Goal: Task Accomplishment & Management: Manage account settings

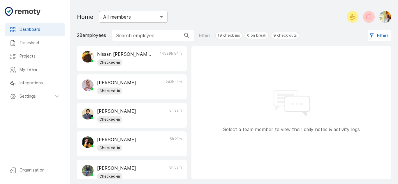
click at [33, 44] on h6 "Timesheet" at bounding box center [40, 43] width 41 height 6
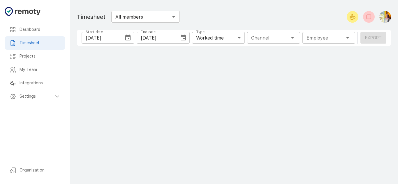
type input "1 Employee"
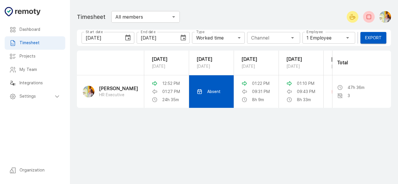
click at [211, 93] on p "Absent" at bounding box center [213, 92] width 13 height 6
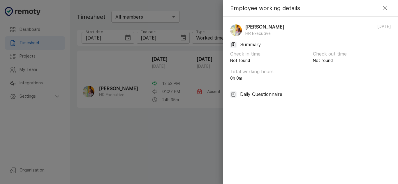
click at [381, 25] on p "[DATE]" at bounding box center [384, 30] width 14 height 13
click at [250, 56] on p "Check in time" at bounding box center [269, 54] width 78 height 7
click at [384, 8] on icon "button" at bounding box center [384, 8] width 7 height 7
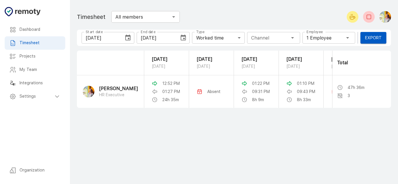
click at [337, 36] on div "Employee 1 Employee Employee" at bounding box center [328, 38] width 53 height 12
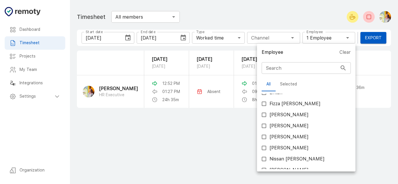
scroll to position [95, 0]
click at [238, 123] on div at bounding box center [199, 92] width 398 height 184
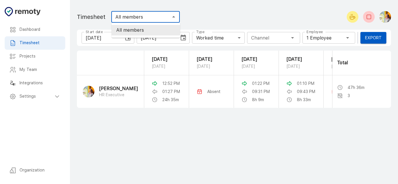
click at [165, 15] on input "All members" at bounding box center [140, 17] width 55 height 8
click at [166, 19] on input "All members" at bounding box center [140, 17] width 55 height 8
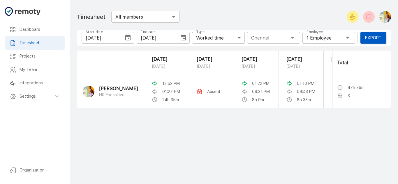
click at [327, 34] on div "Employee 1 Employee Employee" at bounding box center [328, 38] width 53 height 12
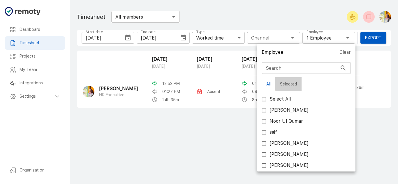
click at [291, 82] on button "Selected" at bounding box center [288, 84] width 26 height 14
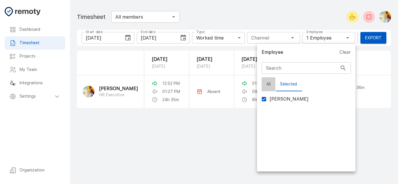
click at [271, 84] on button "All" at bounding box center [268, 84] width 14 height 14
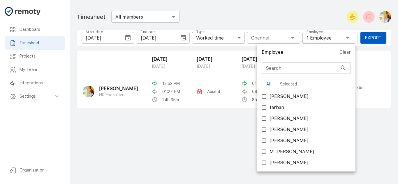
scroll to position [543, 0]
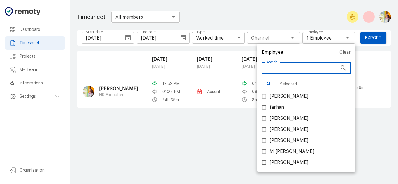
click at [304, 70] on input "Search" at bounding box center [299, 68] width 76 height 12
type input "i"
checkbox input "true"
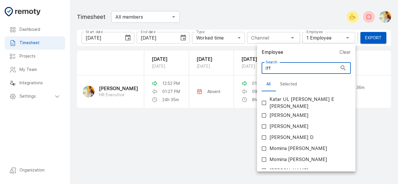
scroll to position [0, 0]
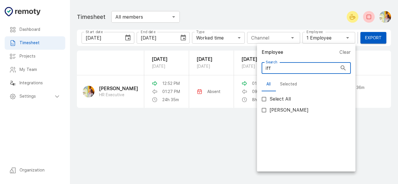
type input "iff"
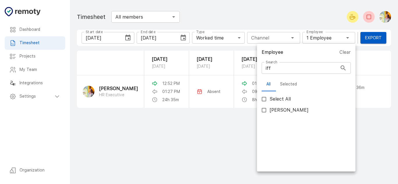
click at [299, 108] on label "[PERSON_NAME]" at bounding box center [302, 110] width 88 height 11
click at [269, 108] on input "[PERSON_NAME]" at bounding box center [263, 110] width 11 height 11
checkbox input "true"
type input "2 Employees"
checkbox input "true"
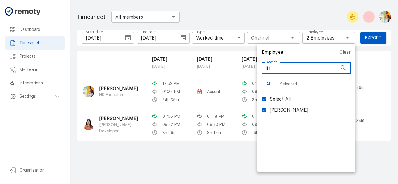
click at [309, 65] on input "iff" at bounding box center [299, 68] width 76 height 12
type input "if"
checkbox input "false"
type input "i"
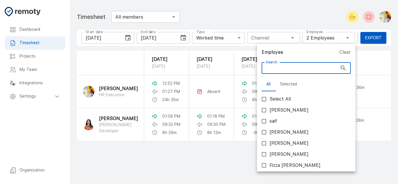
checkbox input "false"
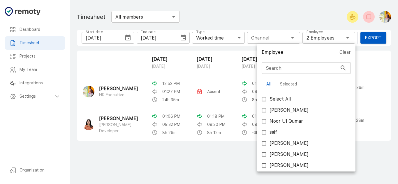
click at [237, 157] on div at bounding box center [199, 92] width 398 height 184
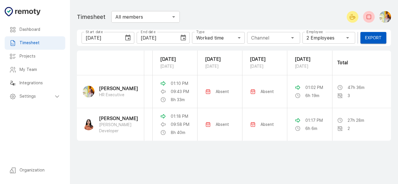
scroll to position [0, 128]
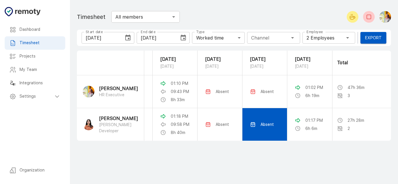
click at [260, 124] on p "Absent" at bounding box center [266, 125] width 13 height 6
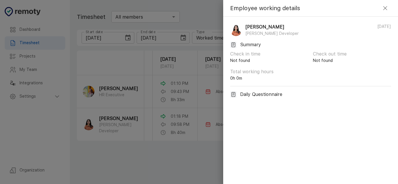
click at [384, 9] on icon "button" at bounding box center [384, 8] width 7 height 7
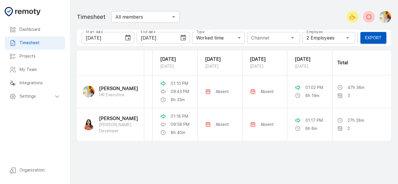
click at [344, 33] on div "Employee 2 Employees Employee" at bounding box center [328, 38] width 53 height 12
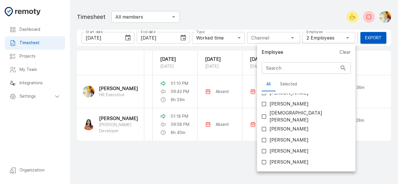
scroll to position [364, 0]
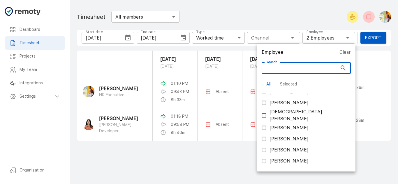
click at [281, 68] on input "Search" at bounding box center [299, 68] width 76 height 12
type input "s"
checkbox input "true"
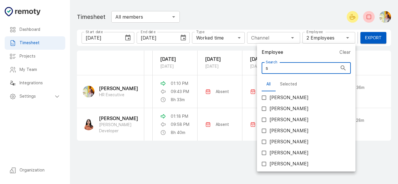
type input "sa"
checkbox input "true"
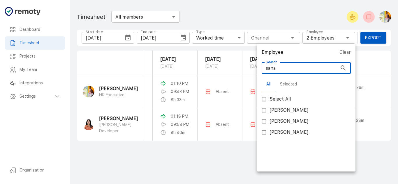
scroll to position [0, 0]
type input "sana"
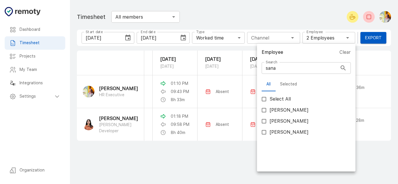
click at [304, 133] on label "[PERSON_NAME]" at bounding box center [302, 132] width 88 height 11
click at [269, 133] on input "[PERSON_NAME]" at bounding box center [263, 132] width 11 height 11
checkbox input "true"
type input "3 Employees"
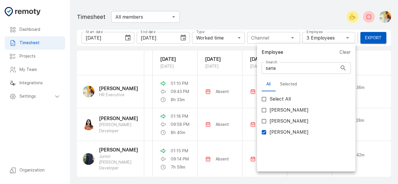
click at [51, 116] on div at bounding box center [199, 92] width 398 height 184
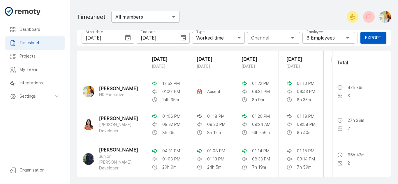
click at [338, 36] on div "Employee 3 Employees Employee" at bounding box center [328, 38] width 53 height 12
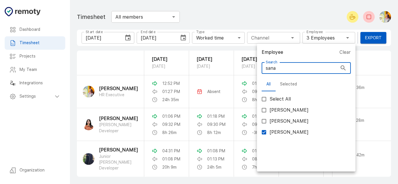
click at [322, 72] on input "sana" at bounding box center [299, 68] width 76 height 12
type input "san"
checkbox input "false"
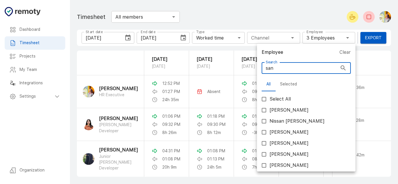
type input "sa"
checkbox input "false"
type input "s"
checkbox input "false"
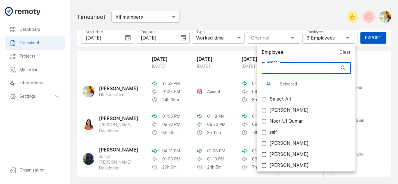
type input "f"
checkbox input "true"
type input "fa"
checkbox input "true"
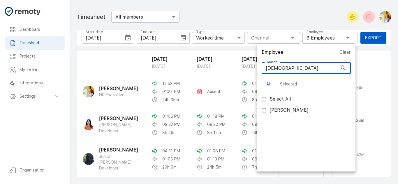
type input "[DEMOGRAPHIC_DATA]"
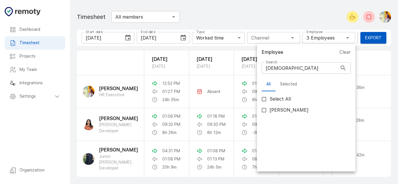
click at [306, 112] on label "[PERSON_NAME]" at bounding box center [302, 110] width 88 height 11
click at [269, 112] on input "[PERSON_NAME]" at bounding box center [263, 110] width 11 height 11
checkbox input "true"
type input "4 Employees"
checkbox input "true"
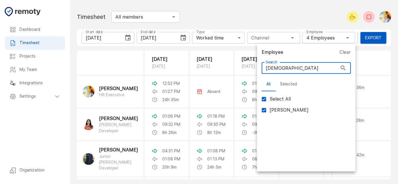
click at [304, 70] on input "[DEMOGRAPHIC_DATA]" at bounding box center [299, 68] width 76 height 12
type input "far"
checkbox input "false"
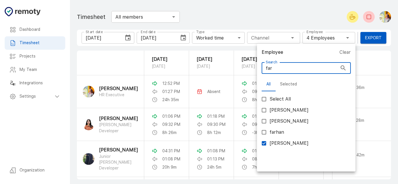
type input "fa"
checkbox input "false"
type input "f"
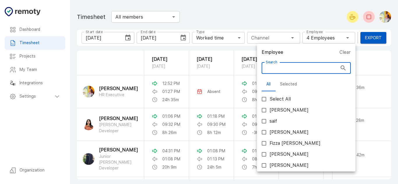
checkbox input "false"
type input "u"
checkbox input "true"
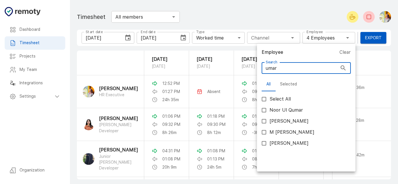
type input "umar"
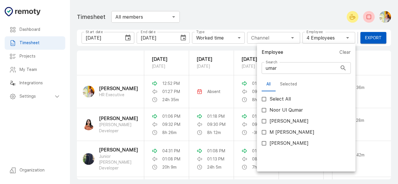
click at [299, 141] on label "[PERSON_NAME]" at bounding box center [302, 143] width 88 height 11
click at [269, 141] on input "[PERSON_NAME]" at bounding box center [263, 143] width 11 height 11
checkbox input "true"
type input "5 Employees"
click at [54, 126] on div at bounding box center [199, 92] width 398 height 184
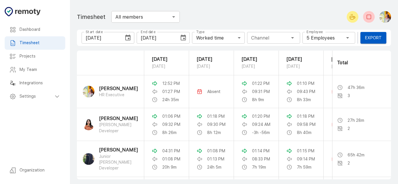
click at [342, 37] on div "Employee 5 Employees Employee" at bounding box center [328, 38] width 53 height 12
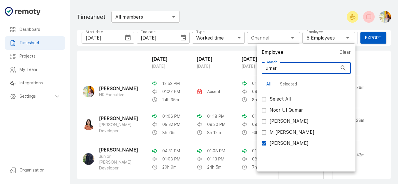
click at [316, 67] on input "umar" at bounding box center [299, 68] width 76 height 12
type input "uma"
checkbox input "false"
type input "u"
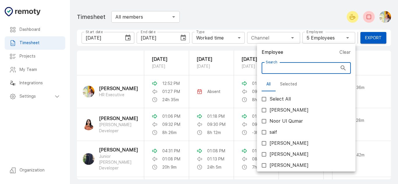
checkbox input "false"
type input "n"
checkbox input "true"
type input "na"
checkbox input "true"
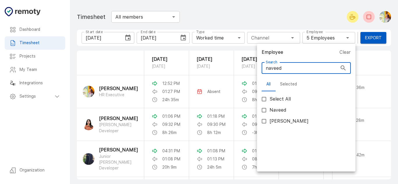
type input "naveed"
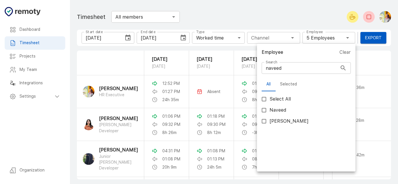
click at [305, 122] on label "[PERSON_NAME]" at bounding box center [302, 121] width 88 height 11
click at [269, 122] on input "[PERSON_NAME]" at bounding box center [263, 121] width 11 height 11
checkbox input "true"
type input "6 Employees"
click at [62, 121] on div at bounding box center [199, 92] width 398 height 184
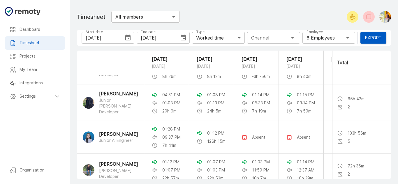
scroll to position [97, 0]
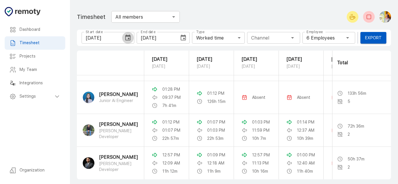
click at [128, 36] on icon "Choose date, selected date is Oct 7, 2025" at bounding box center [127, 38] width 5 height 6
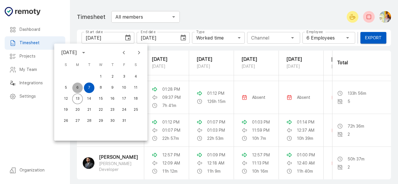
click at [78, 87] on button "6" at bounding box center [77, 88] width 10 height 10
type input "[DATE]"
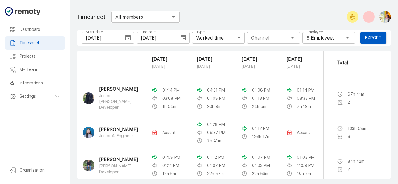
scroll to position [61, 0]
click at [382, 1] on main "Dashboard Timesheet Projects My Team Integrations Settings Organization Timeshe…" at bounding box center [234, 92] width 328 height 184
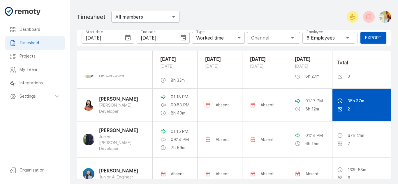
scroll to position [0, 178]
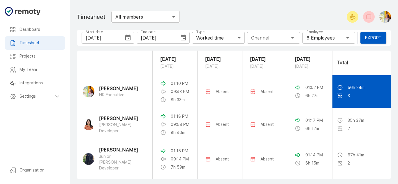
click at [338, 95] on line "sticky table" at bounding box center [340, 96] width 4 height 4
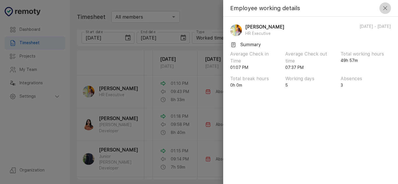
click at [384, 12] on button "button" at bounding box center [385, 8] width 12 height 12
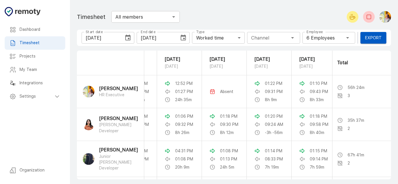
scroll to position [0, 0]
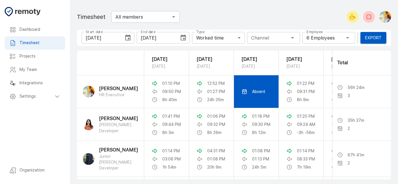
click at [254, 92] on p "Absent" at bounding box center [258, 92] width 13 height 6
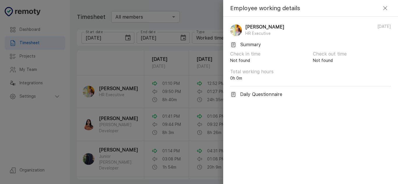
click at [233, 43] on icon at bounding box center [233, 45] width 6 height 6
click at [255, 94] on p "Daily Questionnaire" at bounding box center [261, 94] width 42 height 7
click at [384, 8] on icon "button" at bounding box center [384, 8] width 7 height 7
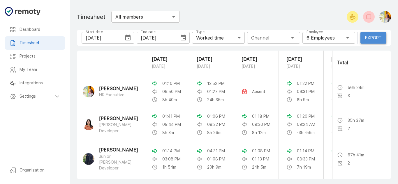
click at [376, 38] on button "Export" at bounding box center [373, 38] width 26 height 12
click at [54, 100] on div "Settings" at bounding box center [35, 96] width 61 height 13
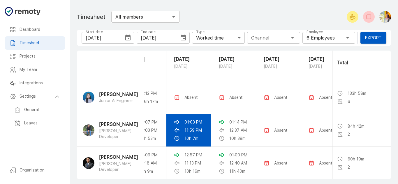
scroll to position [96, 178]
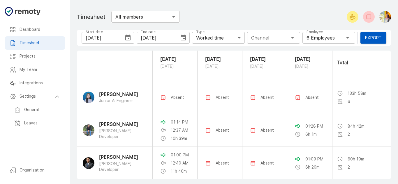
click at [342, 39] on div "Employee 6 Employees Employee" at bounding box center [328, 38] width 53 height 12
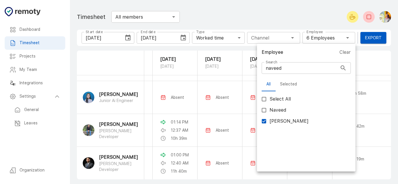
click at [298, 70] on input "naveed" at bounding box center [299, 68] width 76 height 12
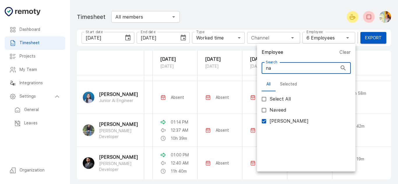
type input "n"
checkbox input "false"
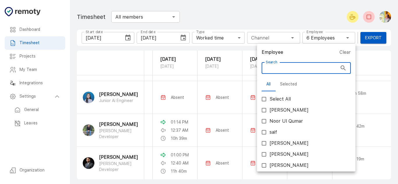
type input "y"
checkbox input "true"
type input "ya"
checkbox input "true"
type input "y"
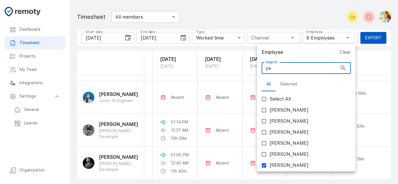
checkbox input "false"
type input "s"
checkbox input "true"
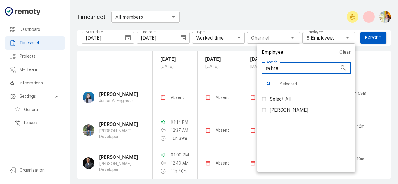
type input "sehre"
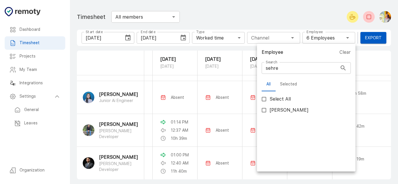
click at [299, 109] on span "[PERSON_NAME]" at bounding box center [288, 110] width 39 height 7
click at [269, 109] on input "[PERSON_NAME]" at bounding box center [263, 110] width 11 height 11
checkbox input "true"
type input "7 Employees"
checkbox input "true"
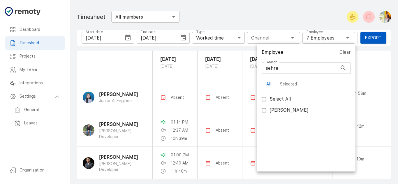
scroll to position [0, 173]
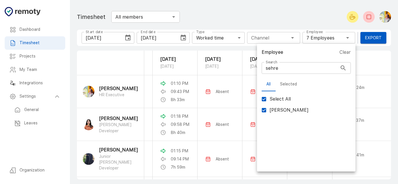
click at [292, 110] on span "[PERSON_NAME]" at bounding box center [288, 110] width 39 height 7
click at [269, 110] on input "[PERSON_NAME]" at bounding box center [263, 110] width 11 height 11
checkbox input "false"
type input "6 Employees"
checkbox input "false"
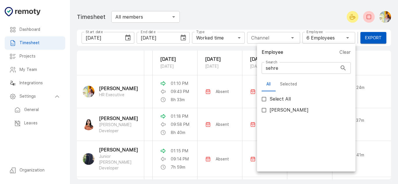
click at [292, 110] on span "[PERSON_NAME]" at bounding box center [288, 110] width 39 height 7
click at [269, 110] on input "[PERSON_NAME]" at bounding box center [263, 110] width 11 height 11
checkbox input "true"
type input "7 Employees"
checkbox input "true"
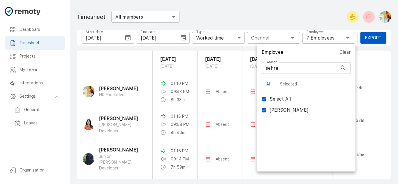
click at [70, 150] on div at bounding box center [199, 92] width 398 height 184
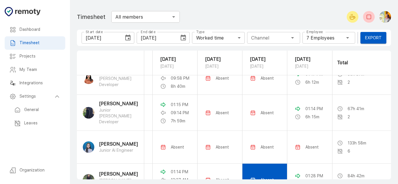
scroll to position [0, 178]
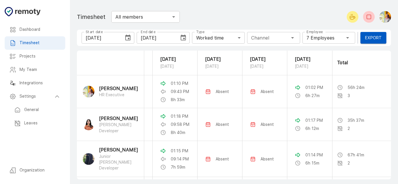
click at [346, 39] on div "Employee 7 Employees Employee" at bounding box center [328, 38] width 53 height 12
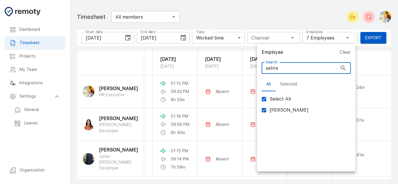
click at [314, 65] on input "sehre" at bounding box center [299, 68] width 76 height 12
type input "s"
checkbox input "false"
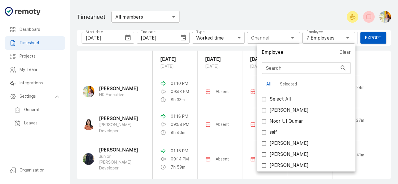
click at [60, 150] on div at bounding box center [199, 92] width 398 height 184
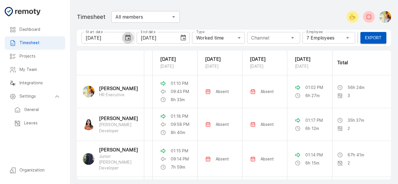
click at [126, 40] on icon "Choose date, selected date is Oct 6, 2025" at bounding box center [127, 38] width 5 height 6
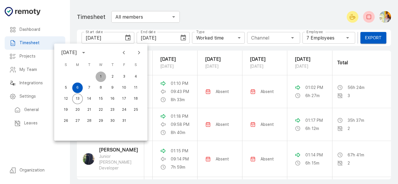
click at [102, 79] on button "1" at bounding box center [100, 77] width 10 height 10
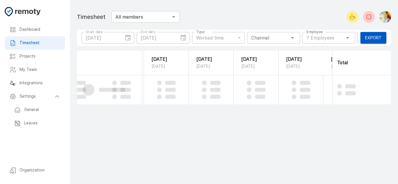
type input "[DATE]"
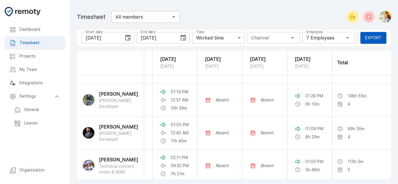
scroll to position [130, 402]
